Goal: Information Seeking & Learning: Understand process/instructions

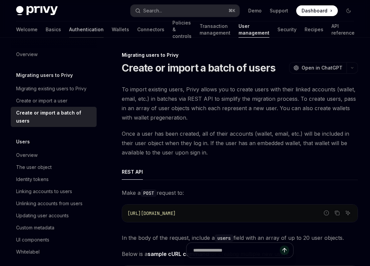
click at [69, 31] on link "Authentication" at bounding box center [86, 29] width 35 height 16
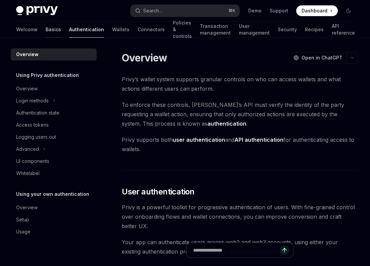
click at [46, 31] on link "Basics" at bounding box center [53, 29] width 15 height 16
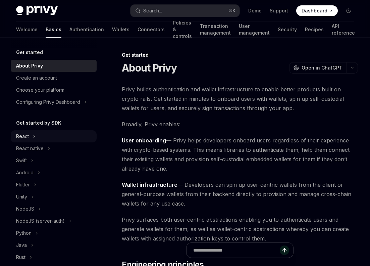
click at [43, 135] on button "React" at bounding box center [54, 136] width 86 height 12
type textarea "*"
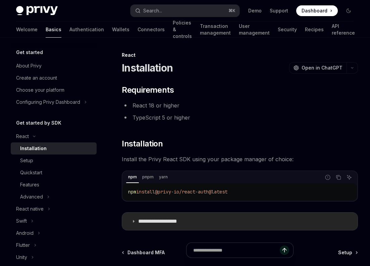
click at [169, 218] on p "**********" at bounding box center [165, 221] width 55 height 7
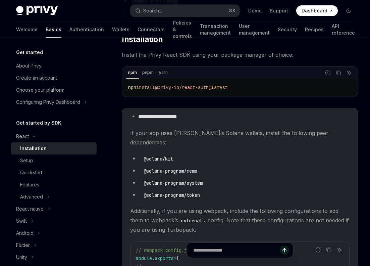
scroll to position [106, 0]
